Goal: Information Seeking & Learning: Learn about a topic

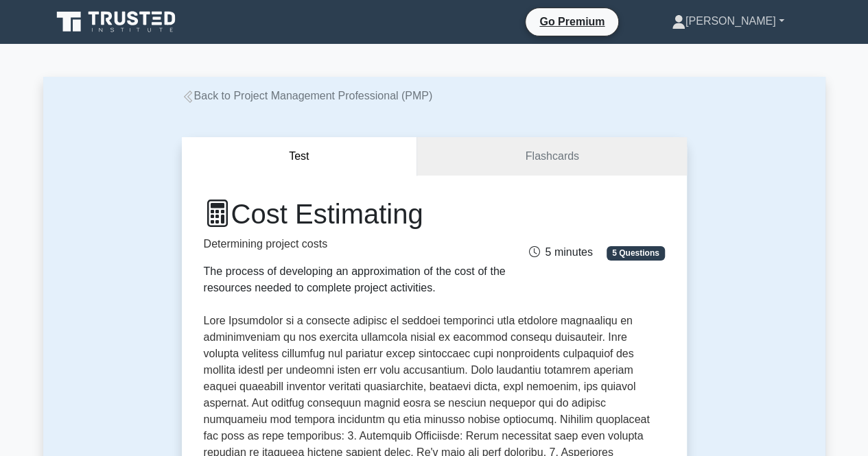
click at [784, 16] on link "[PERSON_NAME]" at bounding box center [728, 21] width 178 height 27
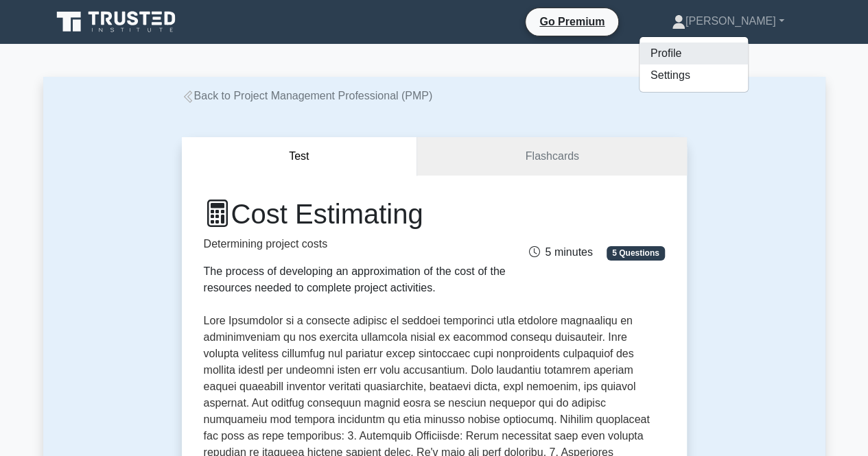
click at [667, 56] on link "Profile" at bounding box center [693, 54] width 108 height 22
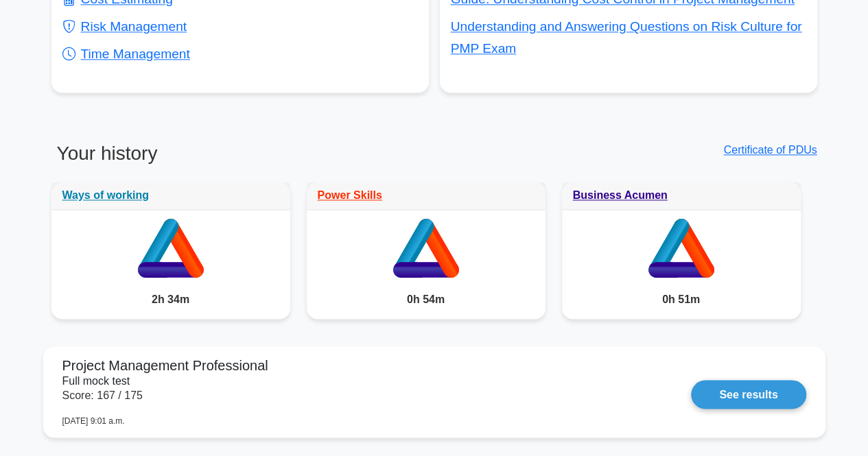
scroll to position [945, 0]
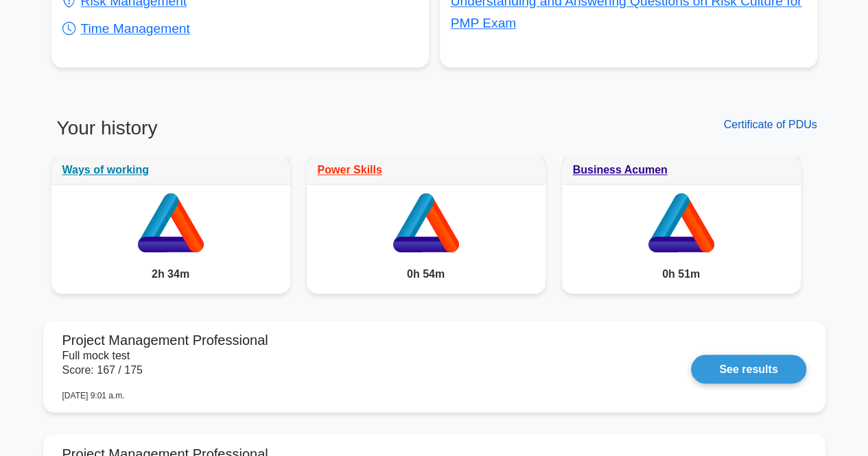
click at [772, 126] on link "Certificate of PDUs" at bounding box center [769, 125] width 93 height 12
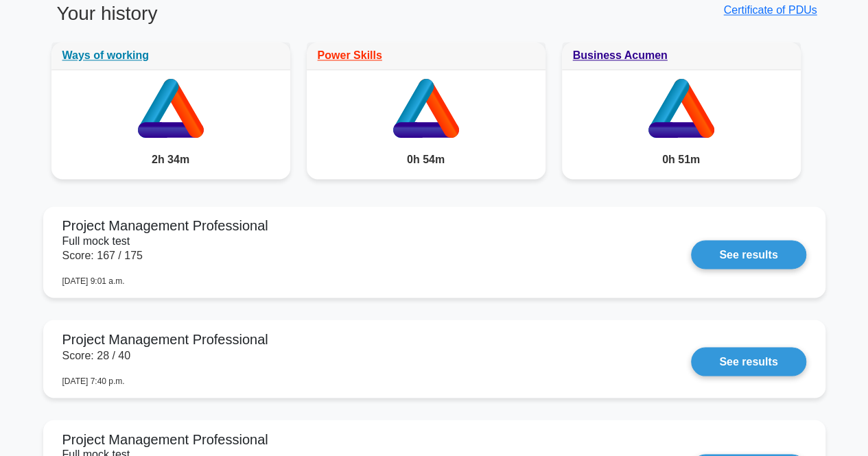
scroll to position [1064, 0]
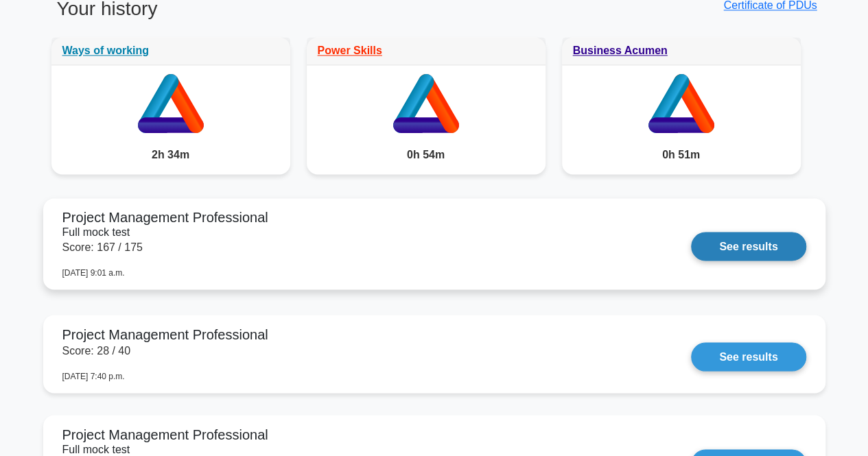
click at [746, 242] on link "See results" at bounding box center [748, 246] width 115 height 29
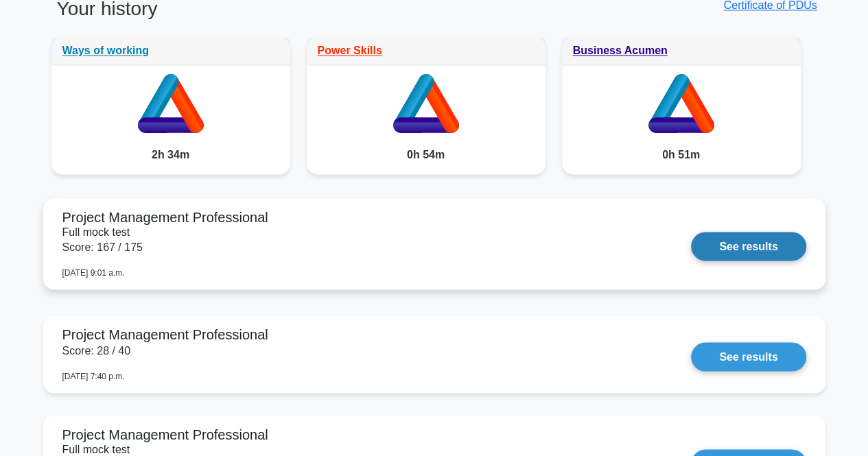
click at [774, 261] on link "See results" at bounding box center [748, 246] width 115 height 29
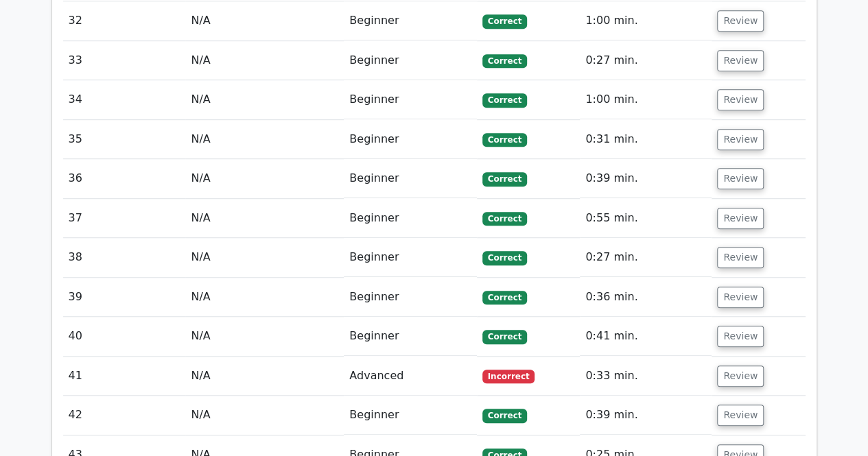
scroll to position [2992, 0]
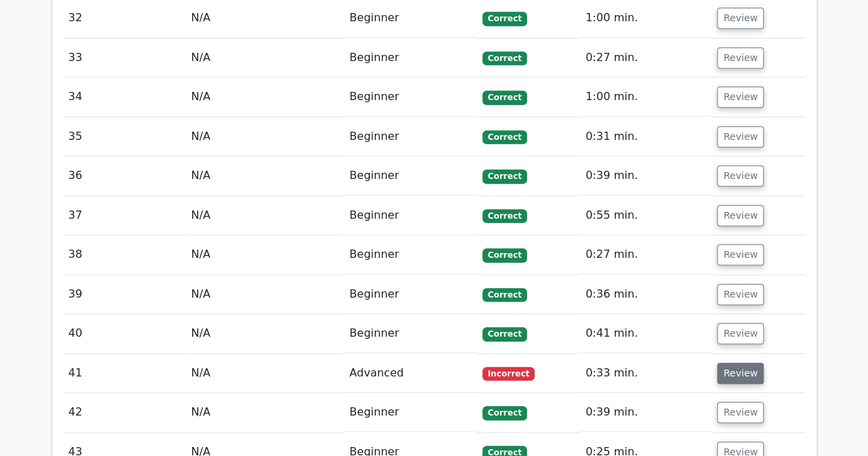
click at [734, 363] on button "Review" at bounding box center [740, 373] width 47 height 21
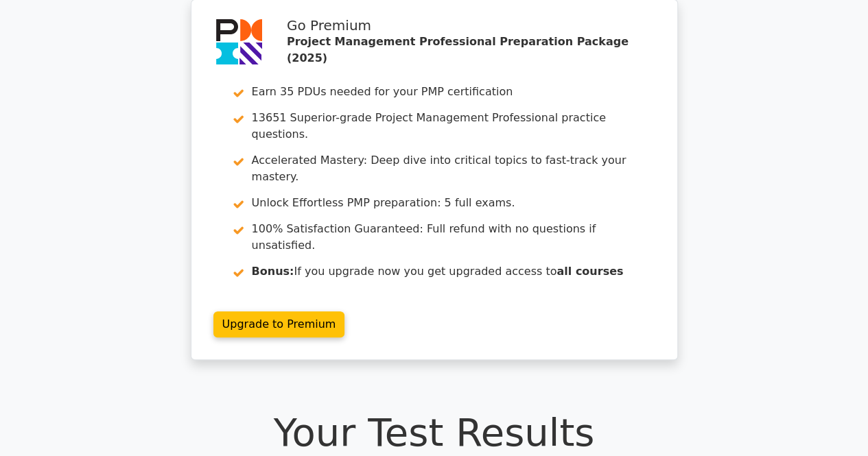
scroll to position [24, 0]
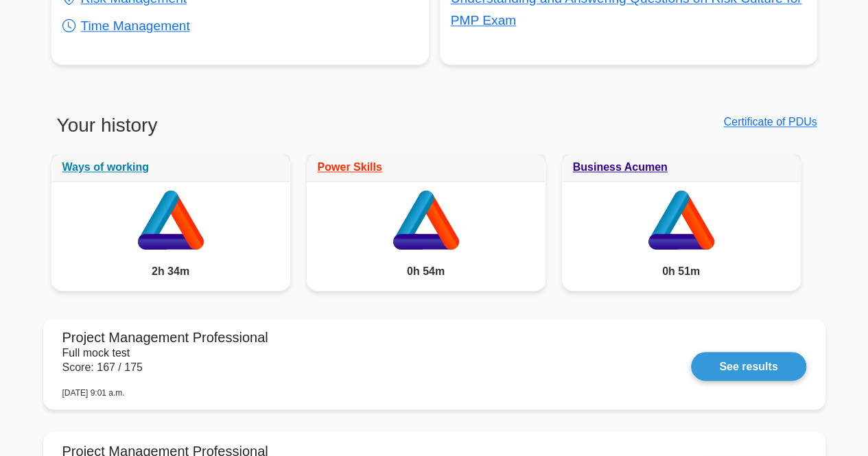
scroll to position [943, 0]
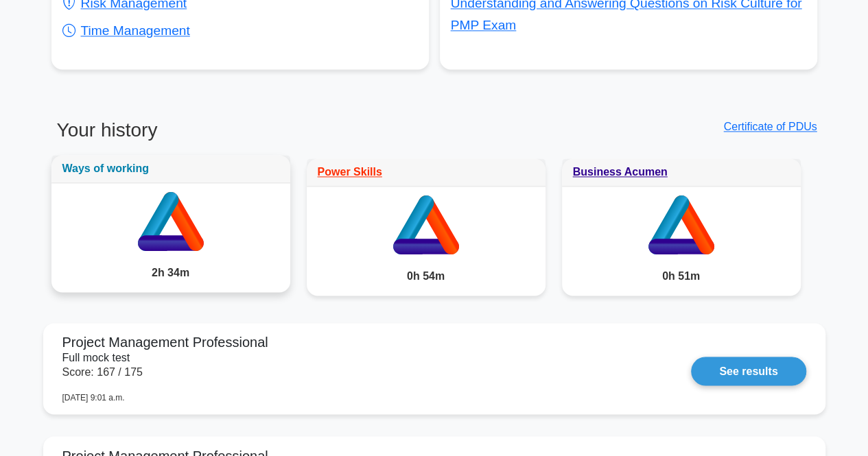
click at [126, 168] on link "Ways of working" at bounding box center [105, 169] width 87 height 12
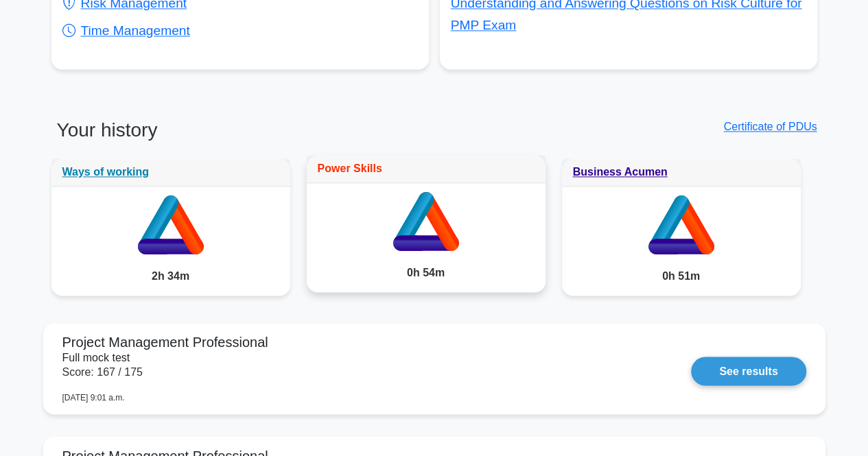
click at [359, 169] on link "Power Skills" at bounding box center [350, 169] width 64 height 12
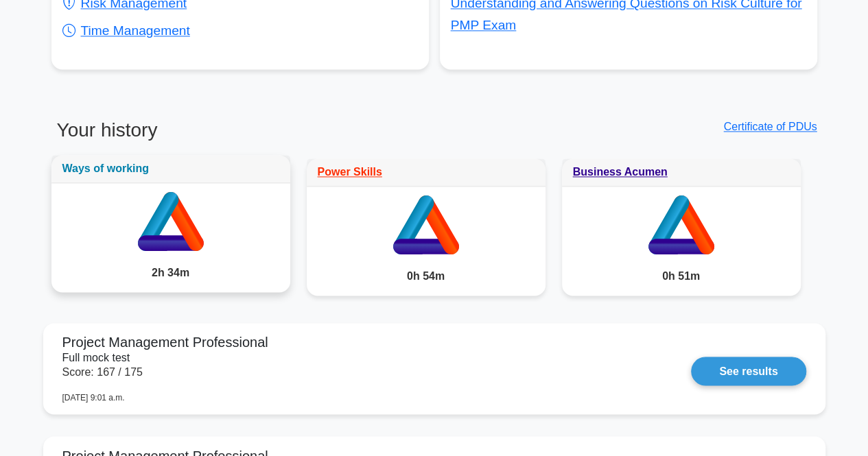
click at [130, 166] on link "Ways of working" at bounding box center [105, 169] width 87 height 12
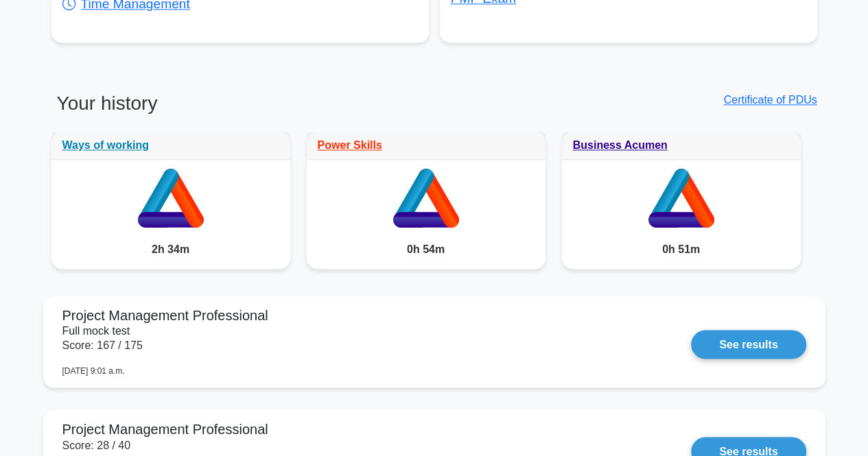
scroll to position [971, 0]
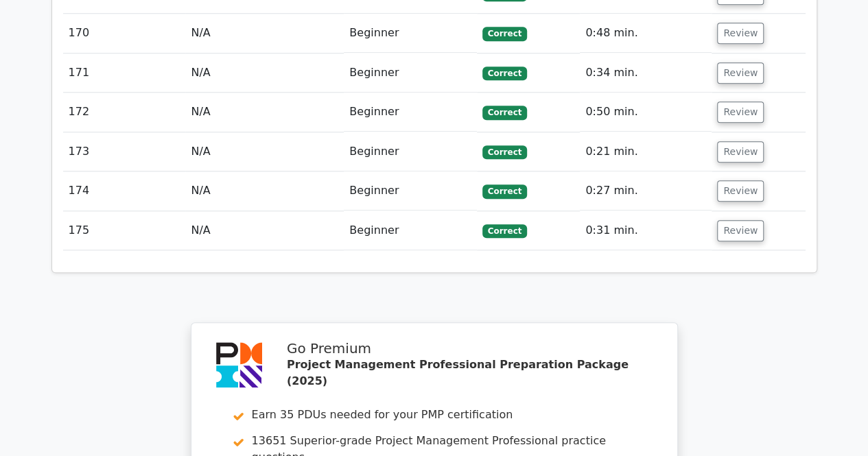
scroll to position [8514, 0]
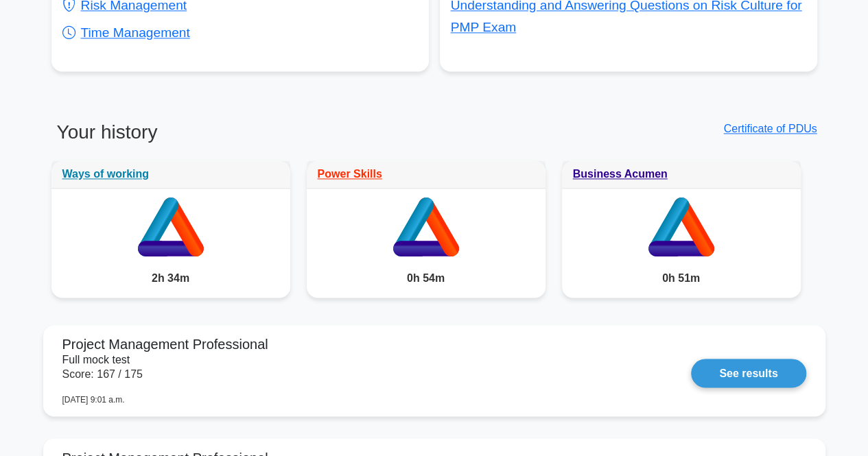
scroll to position [942, 0]
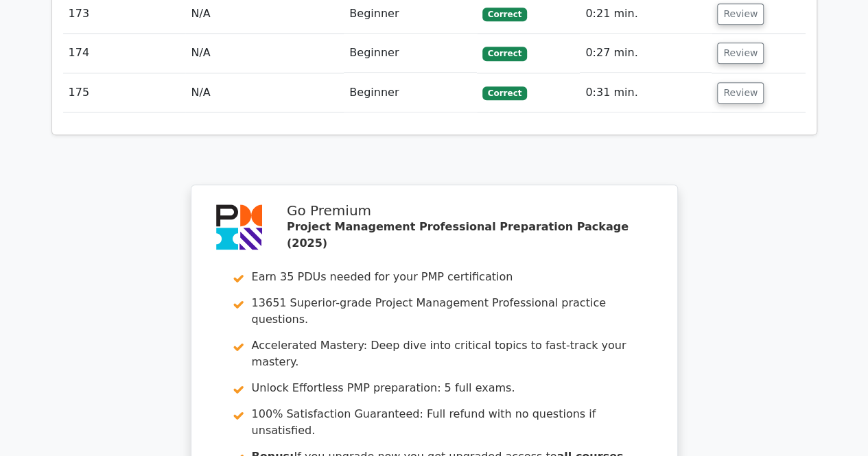
scroll to position [8562, 0]
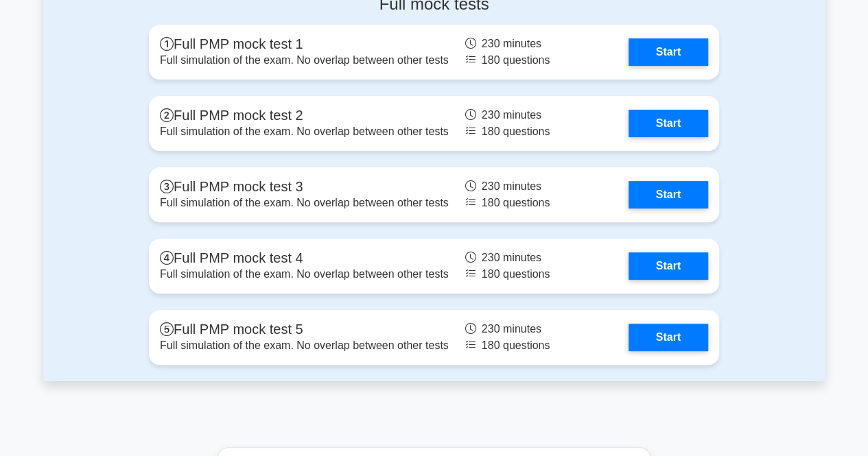
scroll to position [5302, 0]
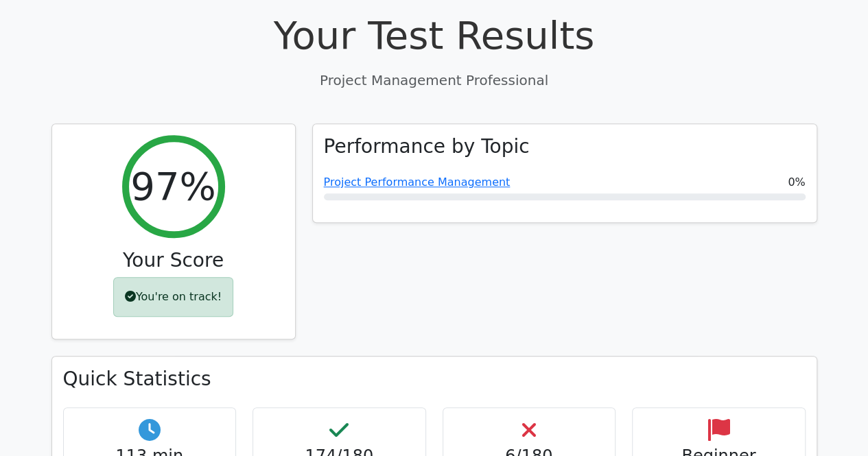
scroll to position [462, 0]
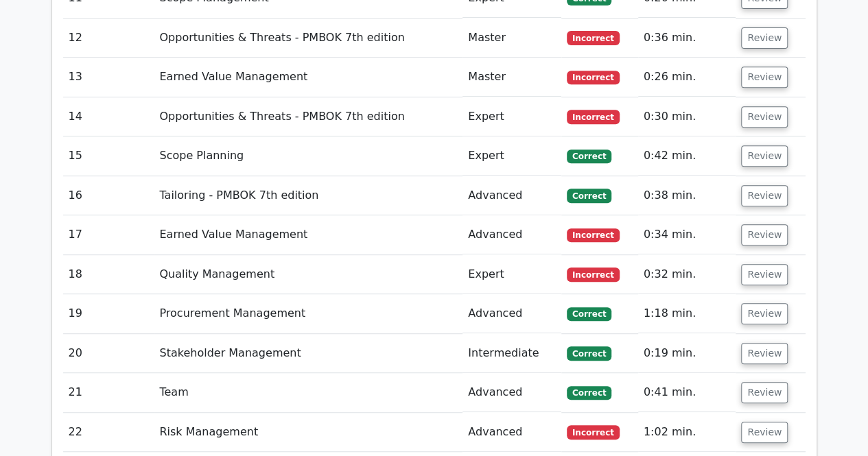
scroll to position [2850, 0]
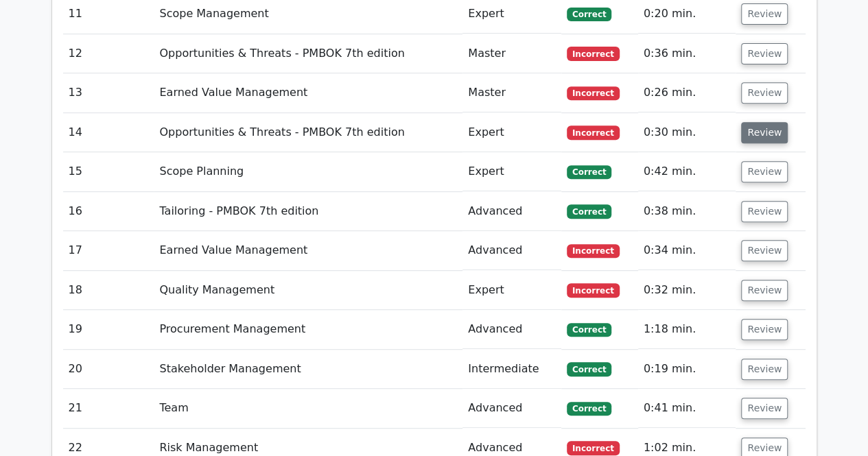
click at [760, 122] on button "Review" at bounding box center [764, 132] width 47 height 21
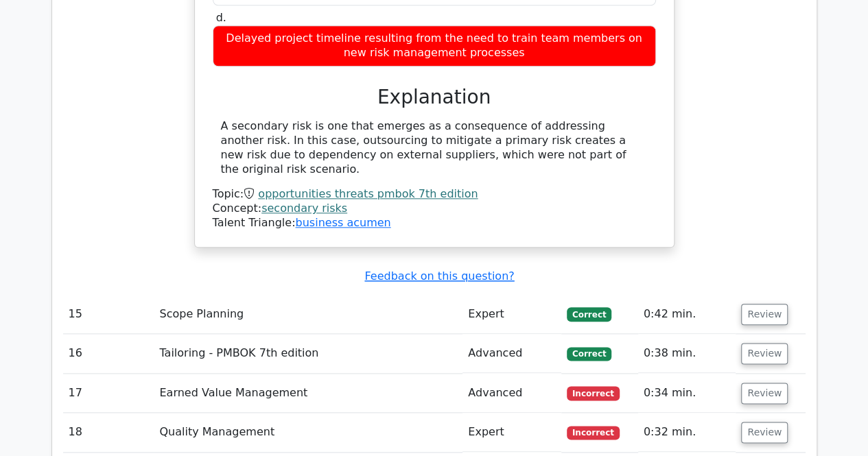
scroll to position [3235, 0]
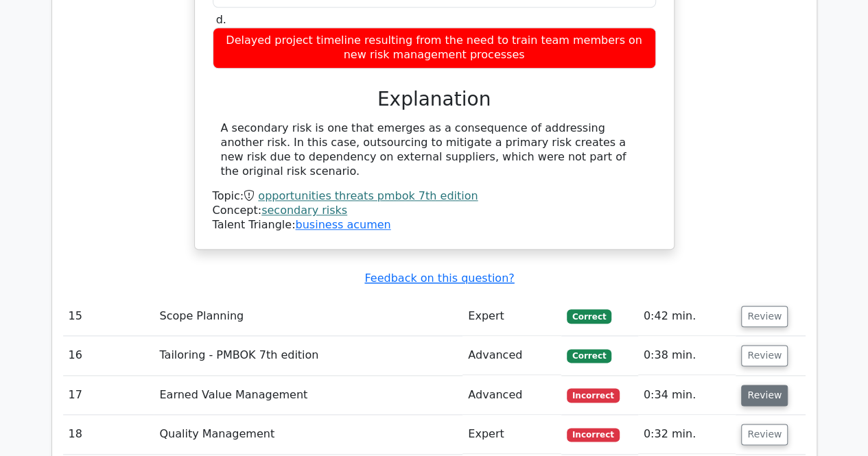
click at [750, 385] on button "Review" at bounding box center [764, 395] width 47 height 21
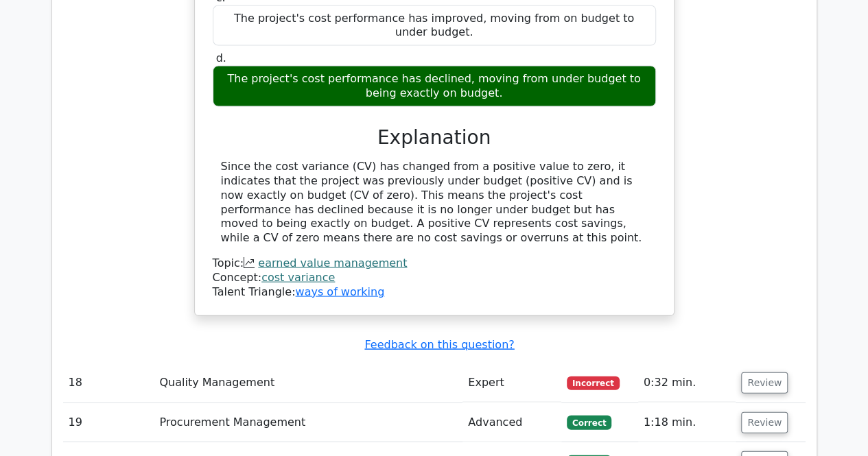
scroll to position [3901, 0]
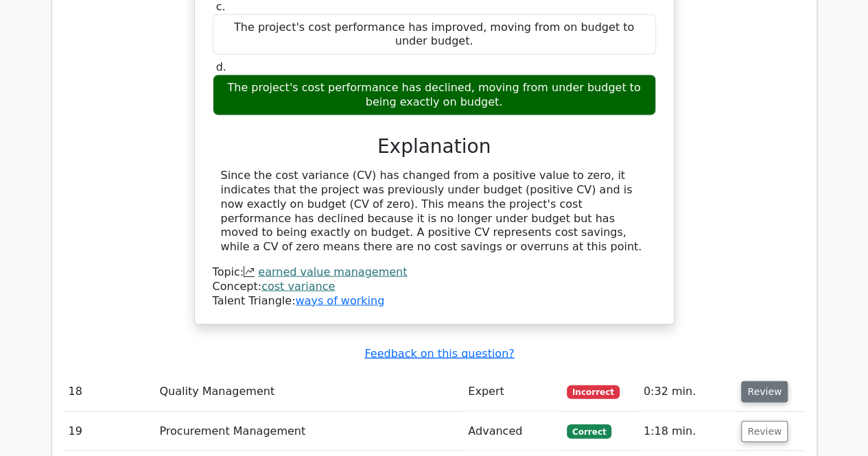
click at [759, 381] on button "Review" at bounding box center [764, 391] width 47 height 21
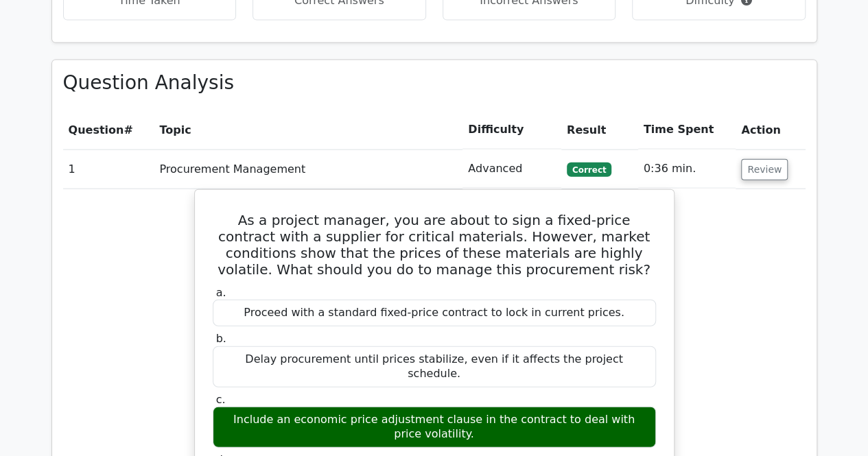
scroll to position [1510, 0]
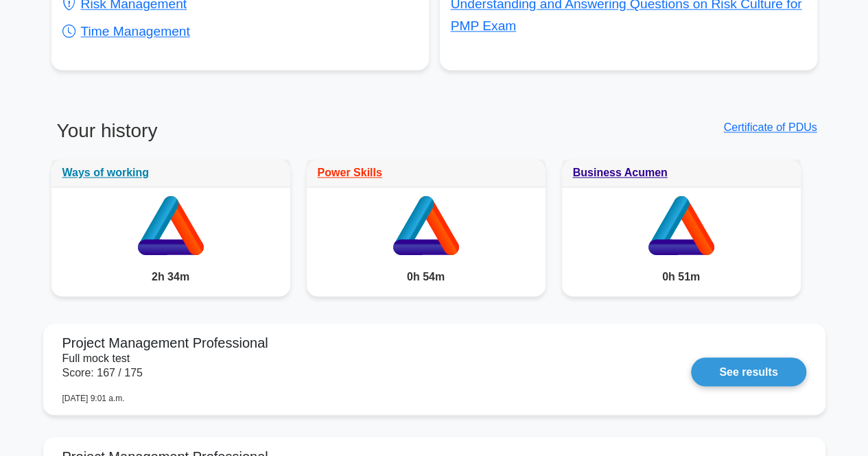
scroll to position [937, 0]
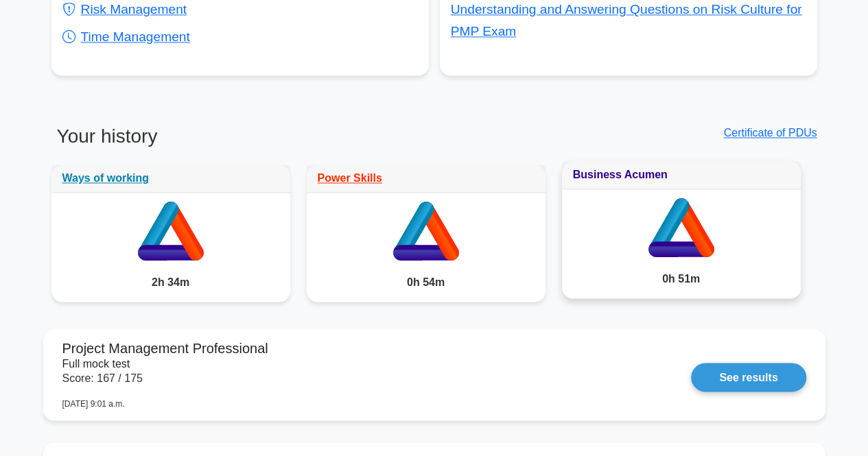
click at [592, 174] on link "Business Acumen" at bounding box center [620, 175] width 95 height 12
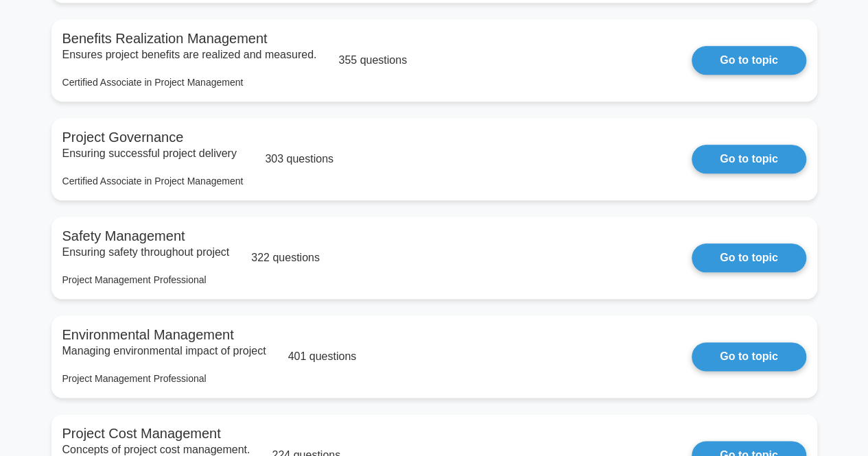
scroll to position [635, 0]
